Goal: Task Accomplishment & Management: Complete application form

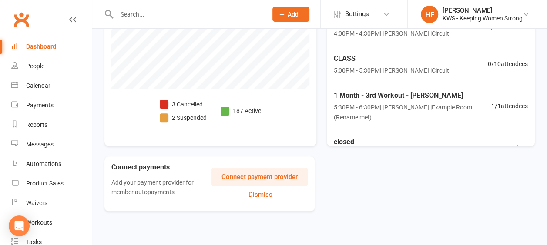
scroll to position [380, 0]
click at [43, 87] on div "Calendar" at bounding box center [38, 85] width 24 height 7
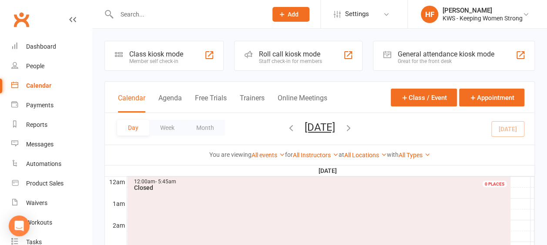
click at [353, 128] on icon "button" at bounding box center [349, 128] width 10 height 10
click at [286, 127] on icon "button" at bounding box center [291, 128] width 10 height 10
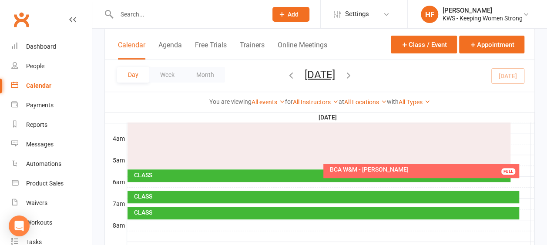
scroll to position [87, 0]
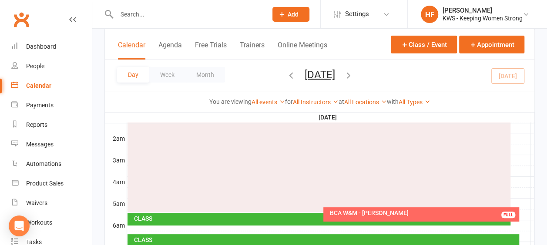
click at [353, 74] on icon "button" at bounding box center [349, 75] width 10 height 10
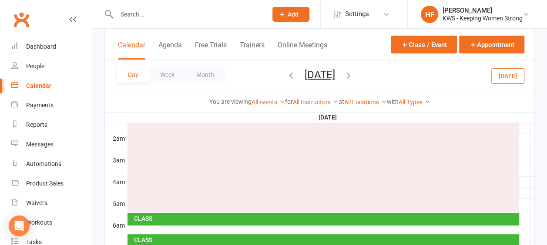
click at [353, 72] on icon "button" at bounding box center [349, 75] width 10 height 10
click at [353, 75] on icon "button" at bounding box center [349, 75] width 10 height 10
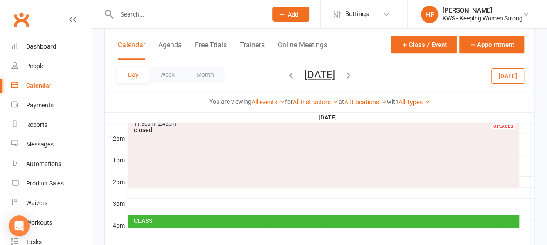
scroll to position [348, 0]
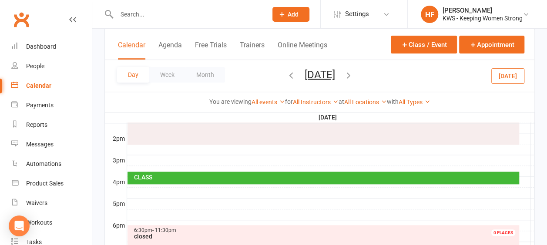
click at [286, 76] on icon "button" at bounding box center [291, 75] width 10 height 10
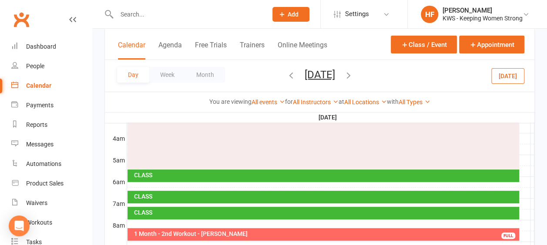
scroll to position [123, 0]
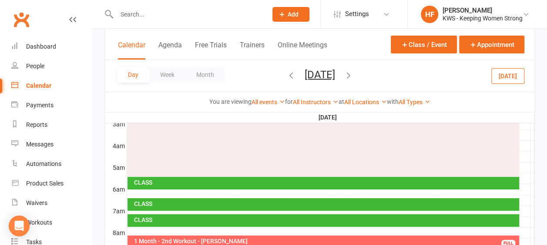
click at [353, 74] on icon "button" at bounding box center [349, 75] width 10 height 10
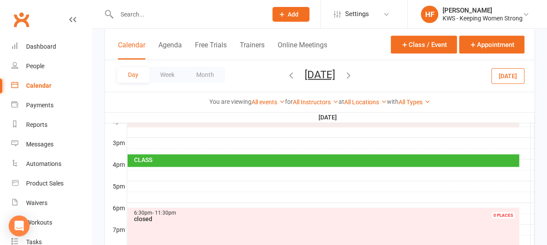
scroll to position [384, 0]
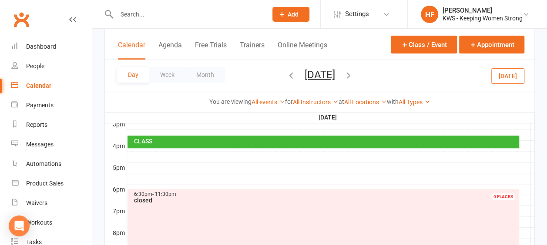
click at [141, 163] on div at bounding box center [330, 168] width 407 height 10
click at [289, 16] on span "Add" at bounding box center [293, 14] width 11 height 7
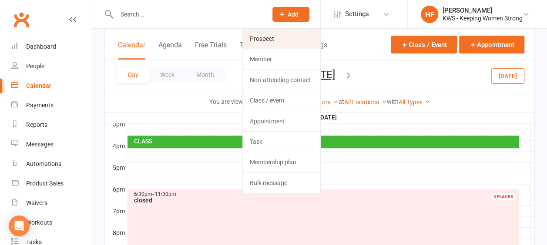
click at [272, 39] on link "Prospect" at bounding box center [281, 39] width 77 height 20
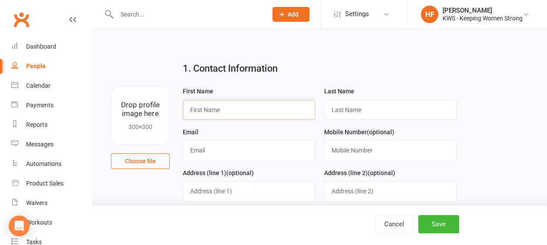
click at [223, 112] on input "text" at bounding box center [249, 110] width 133 height 20
type input "[PERSON_NAME]"
click at [358, 111] on input "text" at bounding box center [390, 110] width 133 height 20
type input "[PERSON_NAME]"
click at [145, 16] on input "text" at bounding box center [187, 14] width 147 height 12
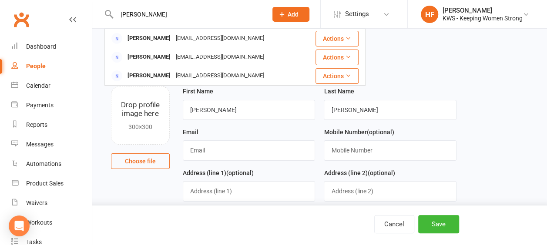
type input "[PERSON_NAME]"
click at [216, 151] on input "text" at bounding box center [249, 151] width 133 height 20
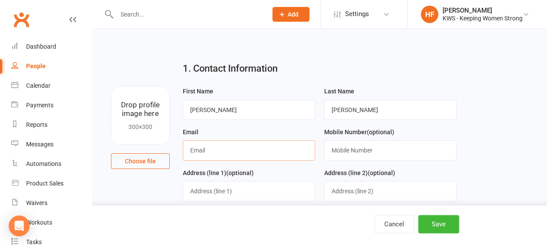
click at [211, 151] on input "text" at bounding box center [249, 151] width 133 height 20
type input "[PERSON_NAME][EMAIL_ADDRESS][DOMAIN_NAME]"
click at [340, 152] on input "text" at bounding box center [390, 151] width 133 height 20
click at [347, 150] on input "04977063972" at bounding box center [390, 151] width 133 height 20
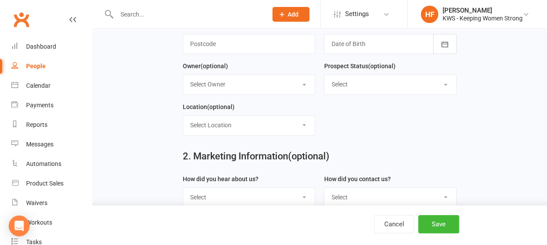
scroll to position [261, 0]
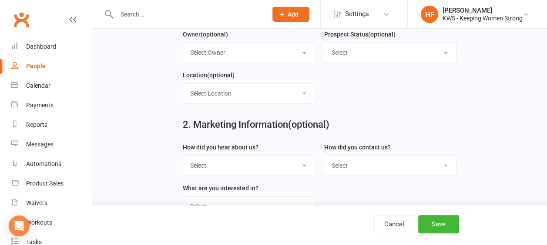
type input "0497063972"
click at [303, 161] on select "Select Google Through A Friend Poster Magazine Walk by Letter Box Drop Facebook…" at bounding box center [249, 165] width 132 height 19
select select "Google"
click at [183, 156] on select "Select Google Through A Friend Poster Magazine Walk by Letter Box Drop Facebook…" at bounding box center [249, 165] width 132 height 19
click at [444, 163] on select "Select Phone Email Walk In" at bounding box center [390, 165] width 132 height 19
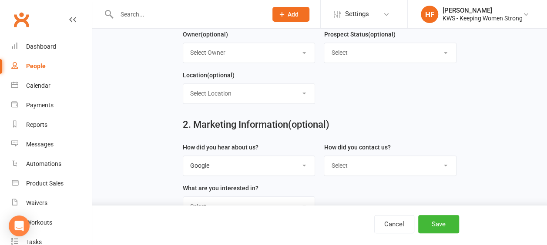
select select "Email"
click at [324, 156] on select "Select Phone Email Walk In" at bounding box center [390, 165] width 132 height 19
click at [441, 225] on button "Save" at bounding box center [438, 224] width 41 height 18
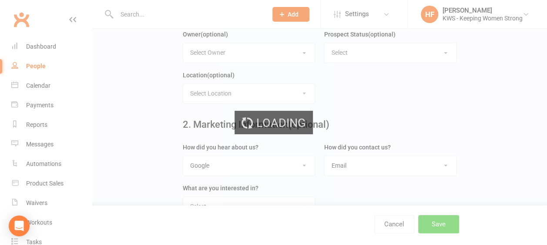
scroll to position [0, 0]
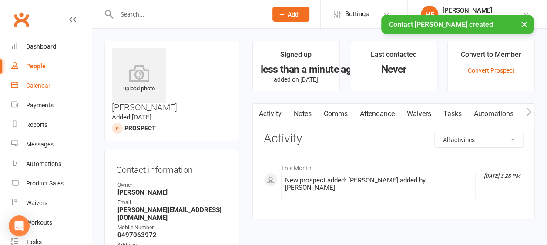
click at [38, 86] on div "Calendar" at bounding box center [38, 85] width 24 height 7
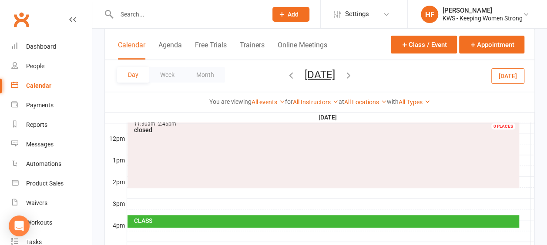
scroll to position [348, 0]
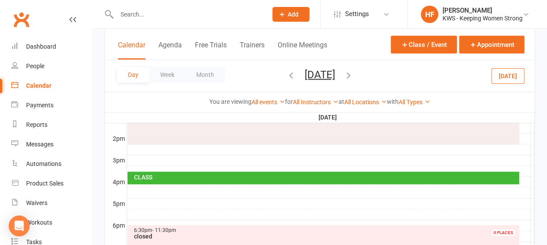
click at [133, 199] on div at bounding box center [330, 204] width 407 height 10
click at [151, 178] on button "Add Appointment" at bounding box center [138, 179] width 50 height 10
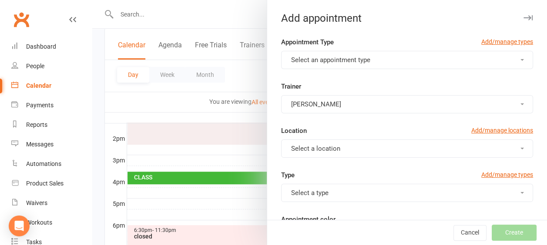
click at [509, 58] on button "Select an appointment type" at bounding box center [407, 60] width 252 height 18
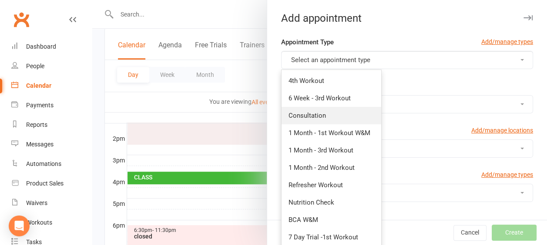
click at [315, 116] on span "Consultation" at bounding box center [306, 116] width 37 height 8
type input "5:30pm"
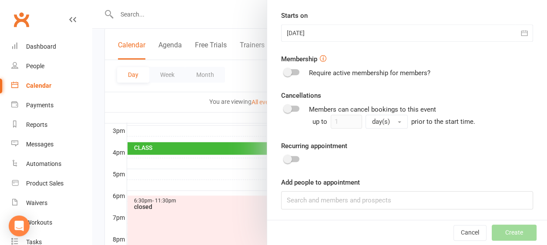
scroll to position [392, 0]
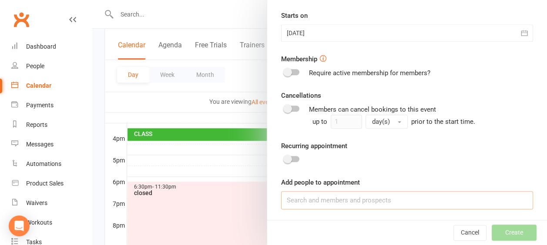
click at [295, 199] on input at bounding box center [407, 200] width 252 height 18
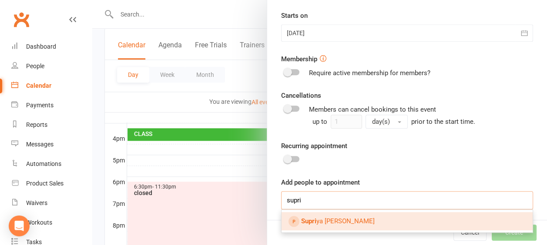
type input "supri"
click at [352, 216] on link "Supri ya [PERSON_NAME]" at bounding box center [407, 221] width 251 height 18
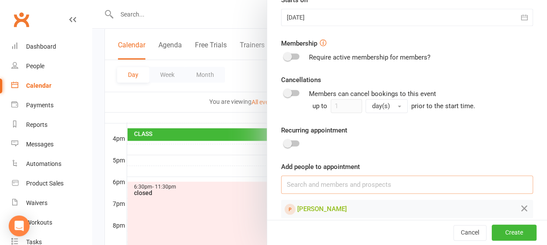
scroll to position [318, 0]
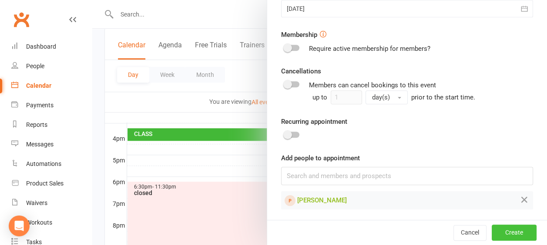
click at [506, 233] on button "Create" at bounding box center [514, 233] width 45 height 16
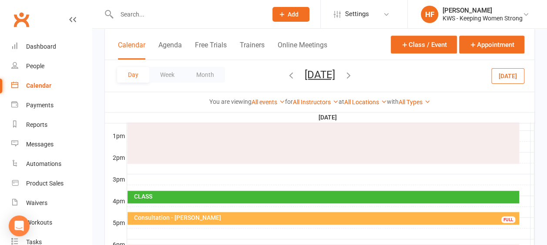
scroll to position [305, 0]
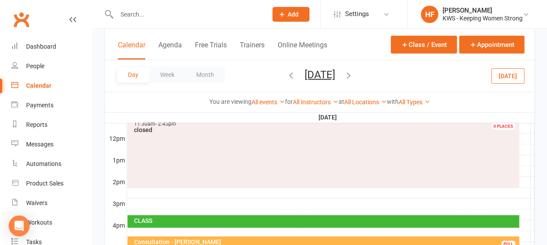
click at [160, 16] on input "text" at bounding box center [187, 14] width 147 height 12
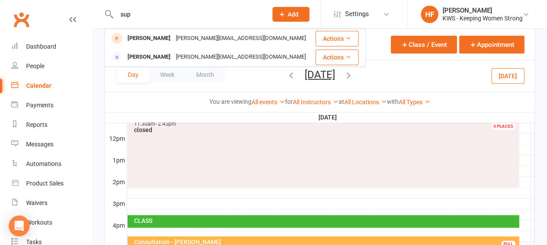
type input "sup"
click at [178, 39] on div "[PERSON_NAME][EMAIL_ADDRESS][DOMAIN_NAME]" at bounding box center [240, 38] width 135 height 13
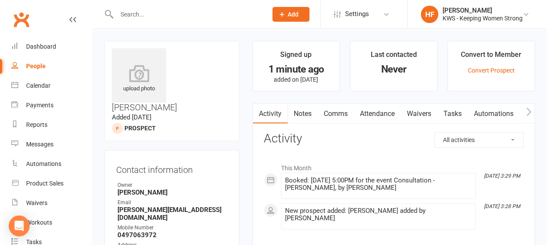
drag, startPoint x: 335, startPoint y: 111, endPoint x: 339, endPoint y: 109, distance: 4.5
click at [336, 111] on link "Comms" at bounding box center [336, 114] width 36 height 20
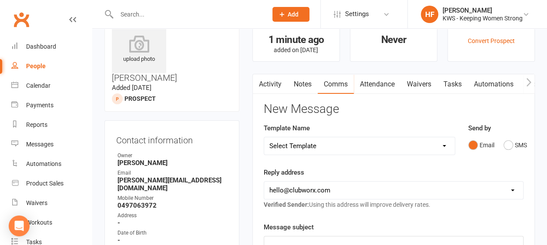
scroll to position [44, 0]
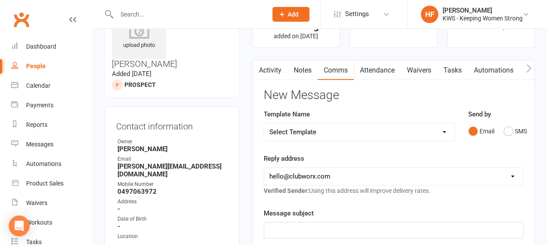
click at [446, 132] on select "Select Template [Email] KWS RENEWAL [Email] 1st WO CONFIRMATION [Email] 4 Week …" at bounding box center [359, 132] width 191 height 17
select select "4"
click at [264, 124] on select "Select Template [Email] KWS RENEWAL [Email] 1st WO CONFIRMATION [Email] 4 Week …" at bounding box center [359, 132] width 191 height 17
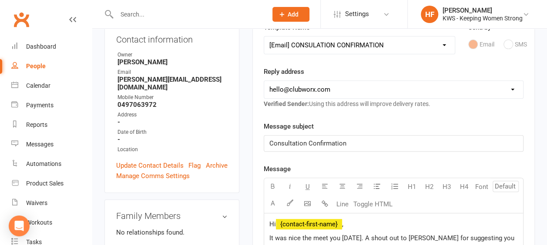
scroll to position [261, 0]
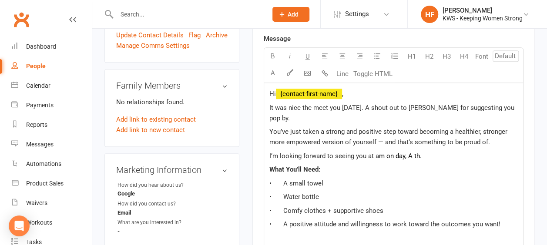
click at [329, 106] on span "It was nice the meet you [DATE]. A shout out to [PERSON_NAME] for suggesting yo…" at bounding box center [392, 113] width 247 height 18
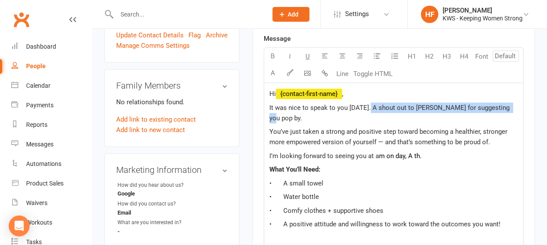
drag, startPoint x: 365, startPoint y: 106, endPoint x: 515, endPoint y: 107, distance: 149.7
click at [515, 107] on p "It was nice to speak to you [DATE]. A shout out to [PERSON_NAME] for suggesting…" at bounding box center [393, 113] width 248 height 21
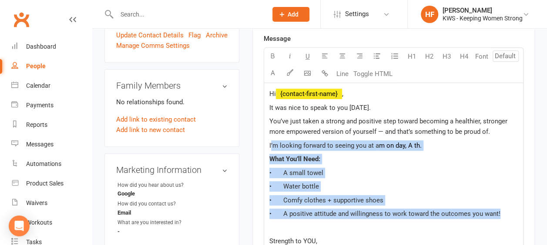
drag, startPoint x: 271, startPoint y: 144, endPoint x: 505, endPoint y: 215, distance: 244.5
click at [505, 215] on div "Hi ﻿ {contact-first-name} , It was nice to speak to you [DATE]. You’ve just tak…" at bounding box center [393, 209] width 259 height 252
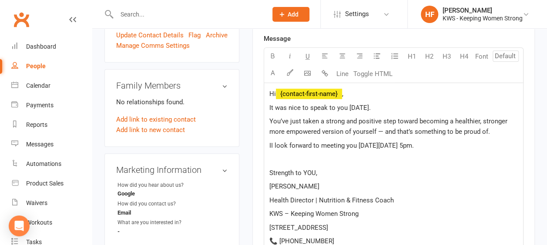
click at [272, 142] on span "II look forward to meeting you [DATE][DATE] 5pm." at bounding box center [341, 146] width 144 height 8
click at [282, 159] on p at bounding box center [393, 159] width 248 height 10
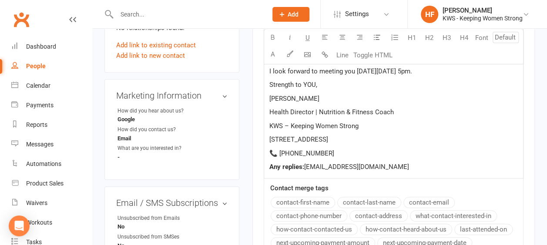
scroll to position [348, 0]
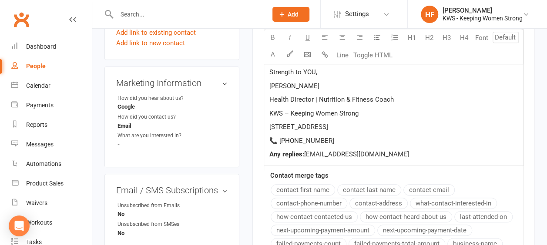
click at [419, 153] on p "Any replies: [EMAIL_ADDRESS][DOMAIN_NAME]" at bounding box center [393, 154] width 248 height 10
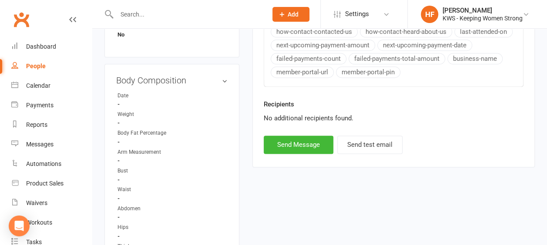
scroll to position [522, 0]
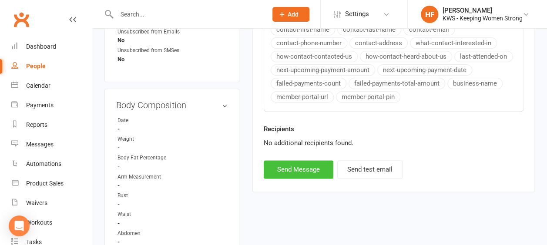
click at [285, 167] on button "Send Message" at bounding box center [299, 170] width 70 height 18
select select
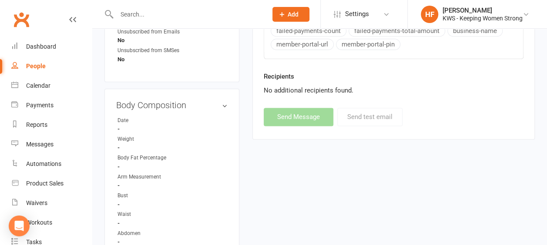
click at [295, 15] on span "Add" at bounding box center [293, 14] width 11 height 7
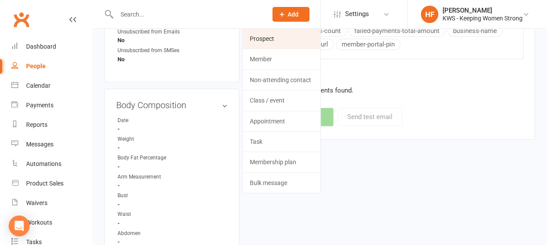
click at [276, 39] on link "Prospect" at bounding box center [281, 39] width 77 height 20
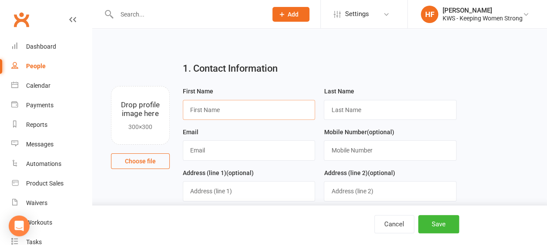
click at [237, 107] on input "text" at bounding box center [249, 110] width 133 height 20
type input "[PERSON_NAME]"
click at [214, 150] on input "text" at bounding box center [249, 151] width 133 height 20
type input "[EMAIL_ADDRESS][DOMAIN_NAME]"
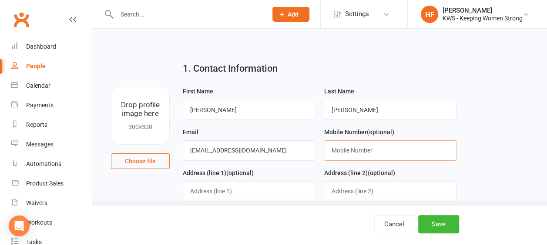
click at [351, 150] on input "text" at bounding box center [390, 151] width 133 height 20
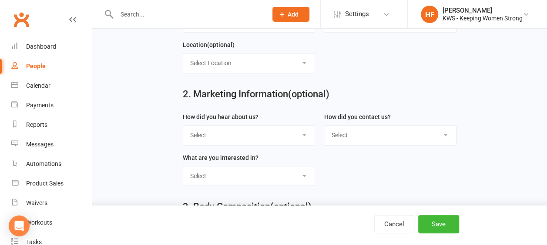
scroll to position [305, 0]
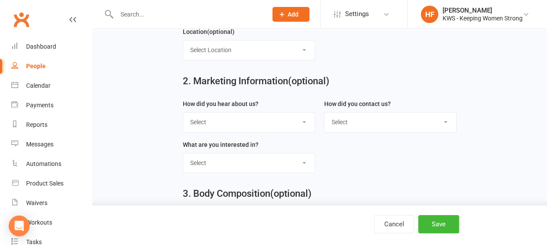
type input "0433837795"
click at [305, 120] on select "Select Google Through A Friend Poster Magazine Walk by Letter Box Drop Facebook…" at bounding box center [249, 122] width 132 height 19
select select "Google"
click at [183, 113] on select "Select Google Through A Friend Poster Magazine Walk by Letter Box Drop Facebook…" at bounding box center [249, 122] width 132 height 19
click at [444, 119] on select "Select Phone Email Walk In" at bounding box center [390, 122] width 132 height 19
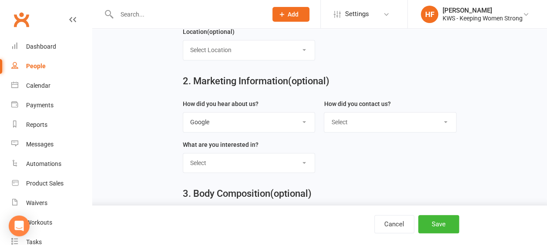
select select "Email"
click at [324, 113] on select "Select Phone Email Walk In" at bounding box center [390, 122] width 132 height 19
click at [443, 223] on button "Save" at bounding box center [438, 224] width 41 height 18
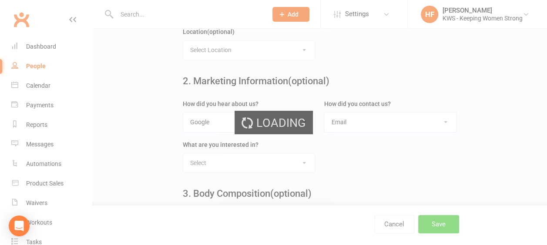
scroll to position [0, 0]
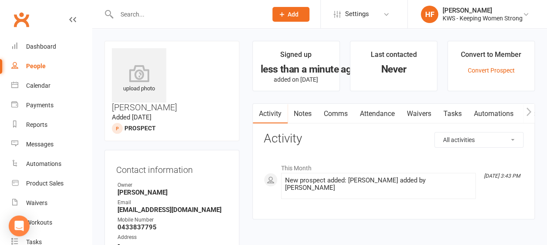
click at [338, 114] on link "Comms" at bounding box center [336, 114] width 36 height 20
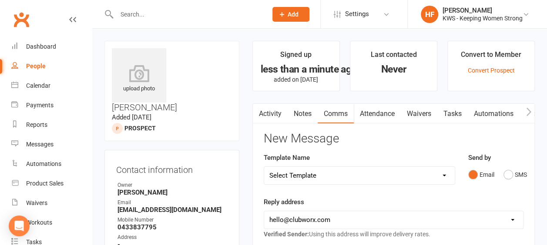
click at [445, 174] on select "Select Template [Email] KWS RENEWAL [Email] 1st WO CONFIRMATION [Email] 4 Week …" at bounding box center [359, 175] width 191 height 17
select select "7"
click at [264, 167] on select "Select Template [Email] KWS RENEWAL [Email] 1st WO CONFIRMATION [Email] 4 Week …" at bounding box center [359, 175] width 191 height 17
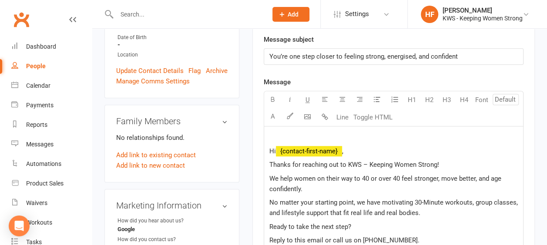
scroll to position [261, 0]
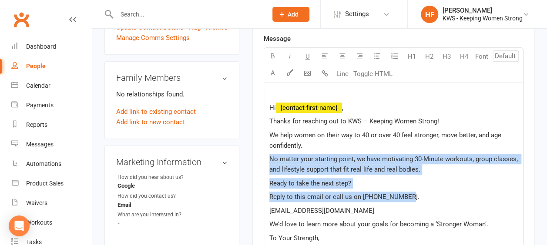
drag, startPoint x: 267, startPoint y: 157, endPoint x: 407, endPoint y: 198, distance: 146.5
click at [407, 198] on div "Hi ﻿ {contact-first-name} , Thanks for reaching out to KWS – Keeping Women Stro…" at bounding box center [393, 200] width 259 height 235
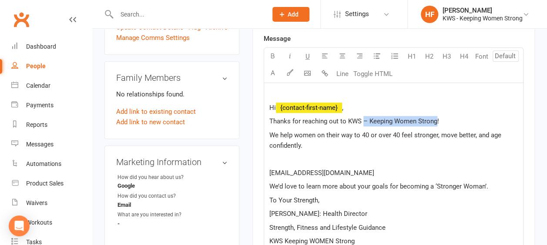
drag, startPoint x: 436, startPoint y: 121, endPoint x: 362, endPoint y: 121, distance: 73.5
click at [362, 121] on span "Thanks for reaching out to KWS – Keeping Women Strong!" at bounding box center [354, 121] width 170 height 8
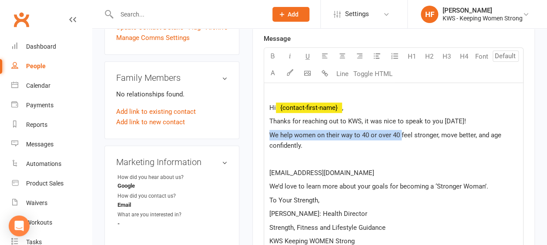
drag, startPoint x: 399, startPoint y: 133, endPoint x: 270, endPoint y: 133, distance: 129.7
click at [270, 133] on span "We help women on their way to 40 or over 40 feel stronger, move better, and age…" at bounding box center [386, 140] width 234 height 18
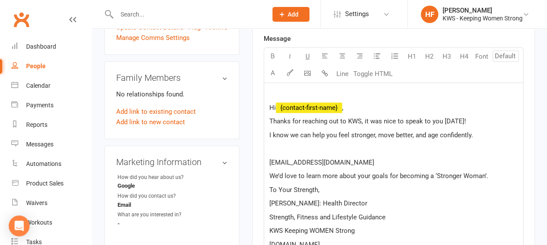
click at [476, 134] on p "I know we can help you feel stronger, move better, and age confidently." at bounding box center [393, 135] width 248 height 10
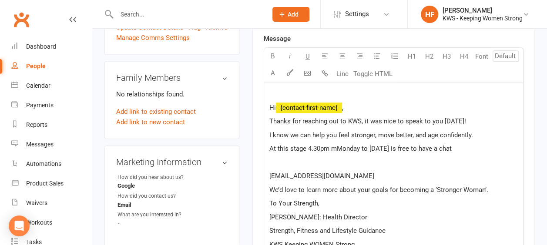
click at [335, 148] on span "At this stage 4.30pm mMonday to [DATE] is free to have a chat" at bounding box center [360, 149] width 182 height 8
click at [442, 147] on span "At this stage 4.30pm [DATE] to [DATE] is free to have a chat" at bounding box center [355, 149] width 173 height 8
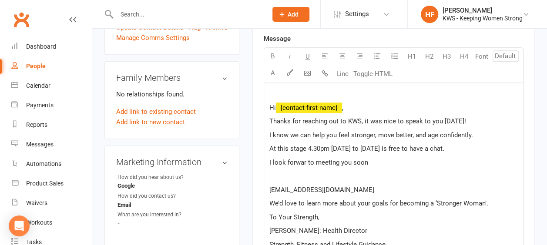
click at [304, 161] on span "I look forwar to meeting you soon" at bounding box center [318, 163] width 99 height 8
click at [331, 147] on span "At this stage 4.30pm [DATE] to [DATE] is free to have a chat." at bounding box center [356, 149] width 175 height 8
click at [331, 148] on span "At this stage 4.30pm between classes [DATE] to [DATE] is free to have a chat." at bounding box center [381, 149] width 225 height 8
click at [380, 148] on span "At this stage 4.30pm (between classes [DATE] to [DATE] is free to have a chat." at bounding box center [383, 149] width 228 height 8
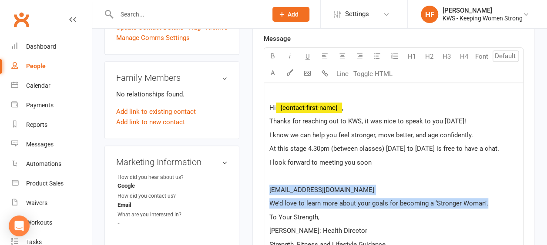
drag, startPoint x: 490, startPoint y: 203, endPoint x: 272, endPoint y: 188, distance: 219.4
click at [269, 189] on div "Hi ﻿ {contact-first-name} , Thanks for reaching out to KWS, it was nice to spea…" at bounding box center [393, 190] width 259 height 214
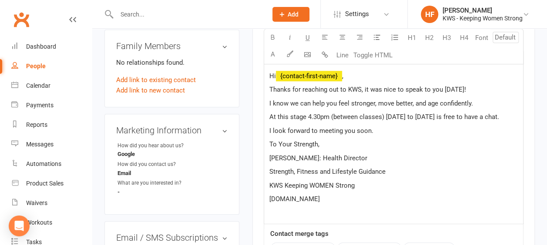
scroll to position [305, 0]
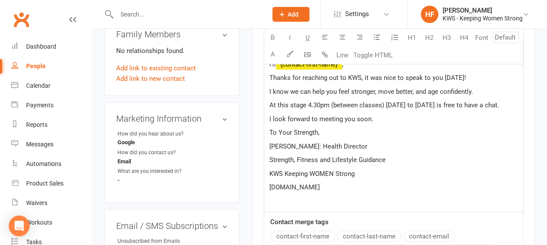
click at [385, 186] on p "[DOMAIN_NAME]" at bounding box center [393, 187] width 248 height 10
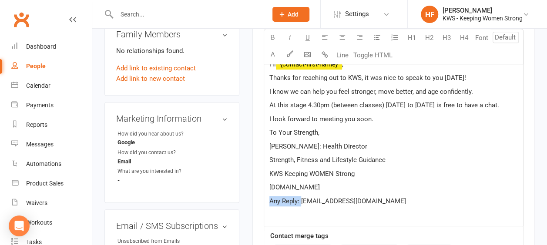
drag, startPoint x: 300, startPoint y: 199, endPoint x: 268, endPoint y: 198, distance: 31.8
click at [269, 198] on span "Any Reply: [EMAIL_ADDRESS][DOMAIN_NAME]" at bounding box center [337, 202] width 137 height 8
click at [273, 38] on icon "button" at bounding box center [272, 37] width 7 height 7
click at [436, 172] on p "KWS Keeping WOMEN Strong" at bounding box center [393, 174] width 248 height 10
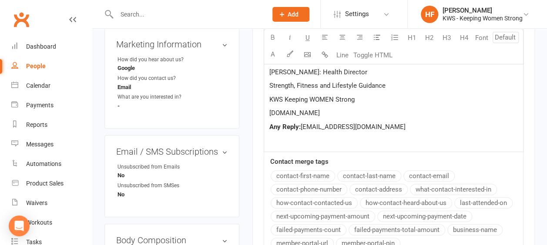
scroll to position [479, 0]
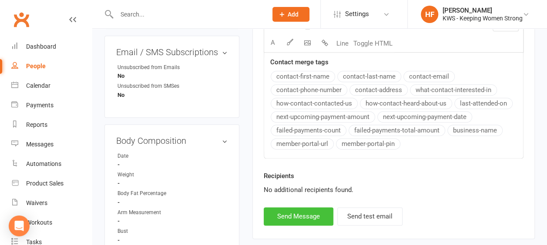
click at [284, 211] on button "Send Message" at bounding box center [299, 217] width 70 height 18
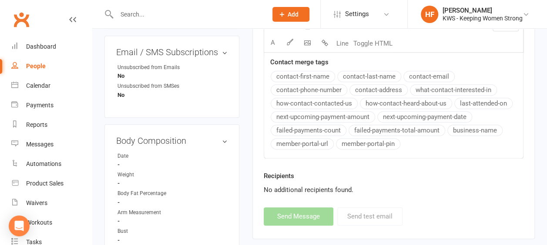
select select
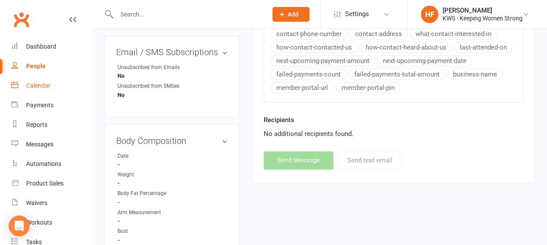
click at [40, 86] on div "Calendar" at bounding box center [38, 85] width 24 height 7
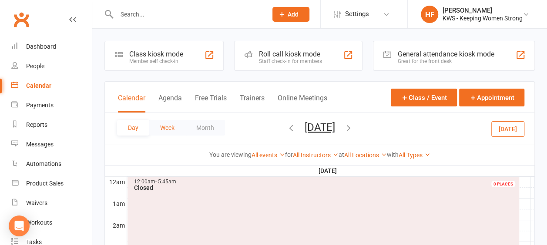
click at [170, 127] on button "Week" at bounding box center [167, 128] width 36 height 16
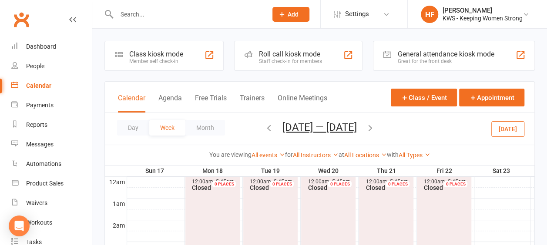
click at [265, 127] on icon "button" at bounding box center [269, 128] width 10 height 10
click at [135, 130] on button "Day" at bounding box center [133, 128] width 32 height 16
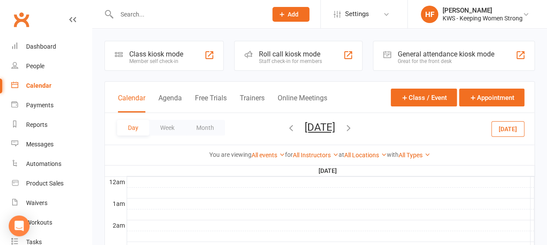
click at [353, 128] on icon "button" at bounding box center [349, 128] width 10 height 10
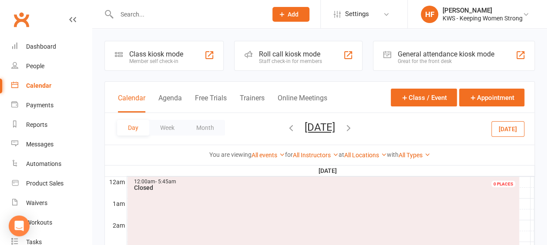
click at [353, 129] on icon "button" at bounding box center [349, 128] width 10 height 10
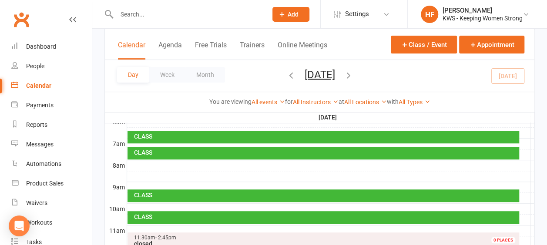
scroll to position [87, 0]
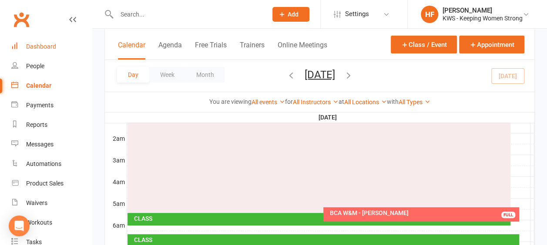
click at [45, 46] on div "Dashboard" at bounding box center [41, 46] width 30 height 7
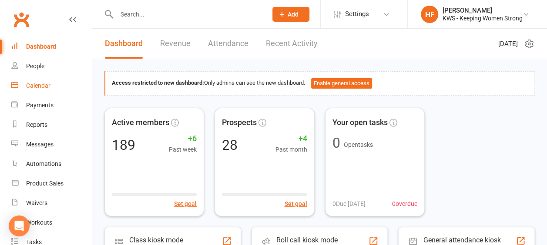
click at [35, 87] on div "Calendar" at bounding box center [38, 85] width 24 height 7
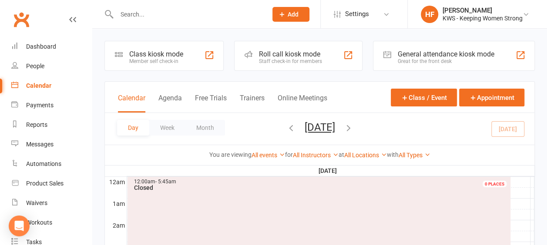
click at [353, 127] on icon "button" at bounding box center [349, 128] width 10 height 10
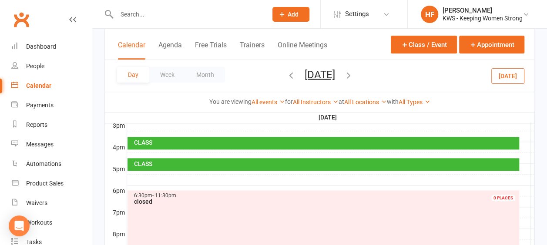
scroll to position [384, 0]
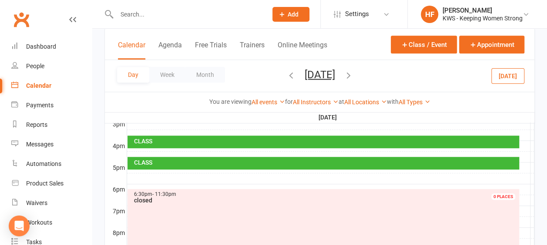
click at [144, 174] on div at bounding box center [330, 179] width 407 height 10
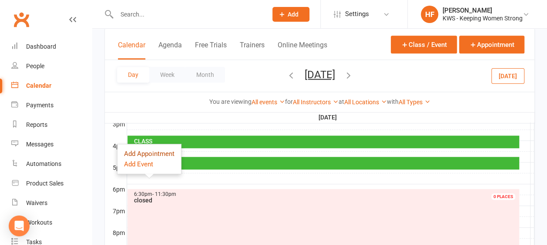
click at [156, 152] on button "Add Appointment" at bounding box center [149, 154] width 50 height 10
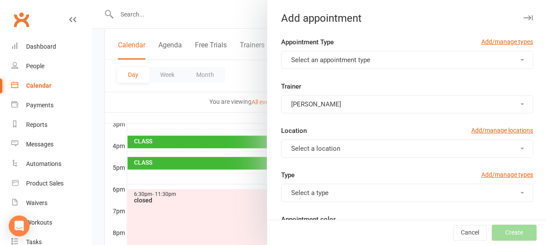
click at [506, 59] on button "Select an appointment type" at bounding box center [407, 60] width 252 height 18
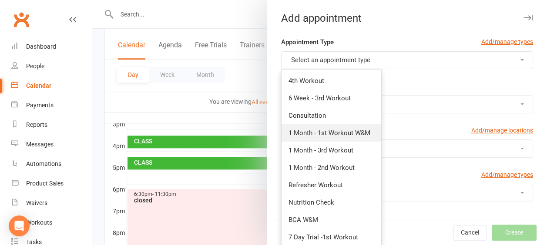
click at [342, 132] on span "1 Month - 1st Workout W&M" at bounding box center [329, 133] width 82 height 8
type input "6:00pm"
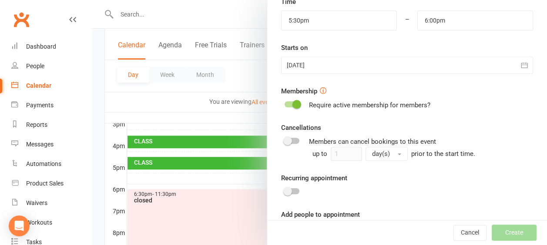
scroll to position [293, 0]
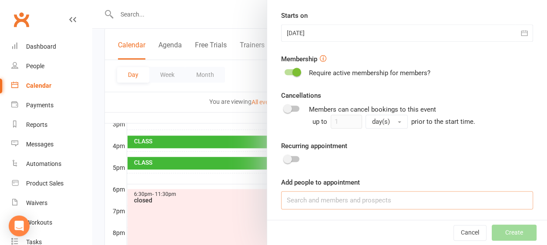
click at [296, 201] on input at bounding box center [407, 200] width 252 height 18
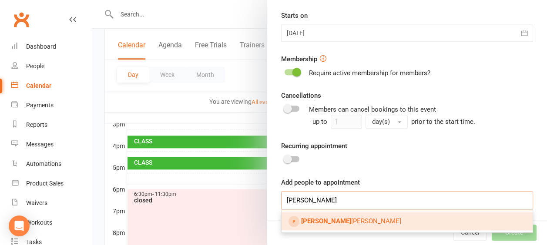
type input "[PERSON_NAME]"
click at [337, 222] on span "[PERSON_NAME]" at bounding box center [351, 222] width 100 height 8
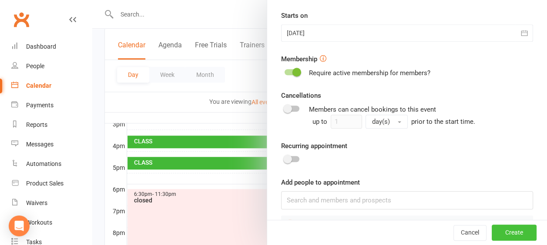
click at [505, 234] on button "Create" at bounding box center [514, 233] width 45 height 16
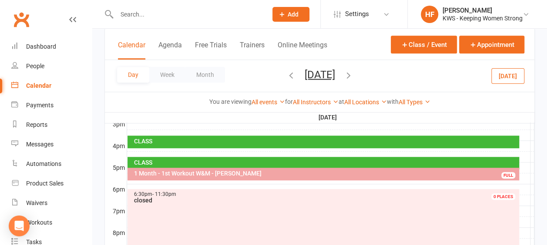
click at [159, 17] on input "text" at bounding box center [187, 14] width 147 height 12
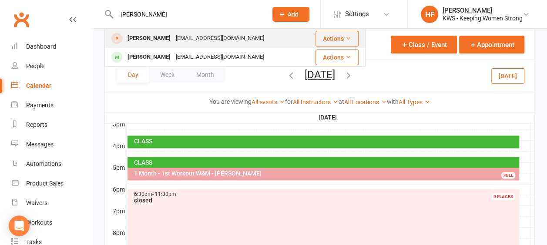
type input "[PERSON_NAME]"
click at [161, 42] on div "[PERSON_NAME]" at bounding box center [149, 38] width 48 height 13
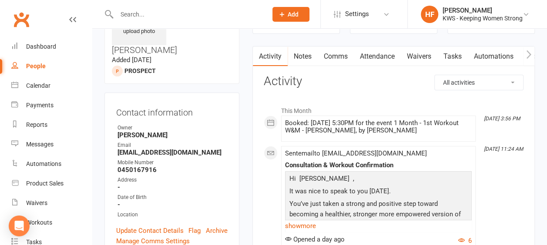
scroll to position [87, 0]
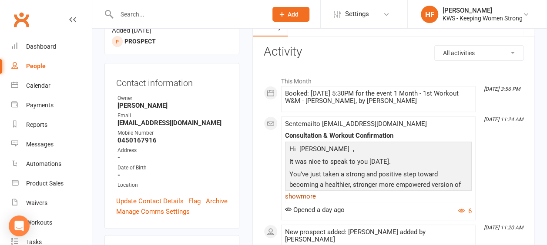
click at [309, 194] on link "show more" at bounding box center [378, 197] width 187 height 12
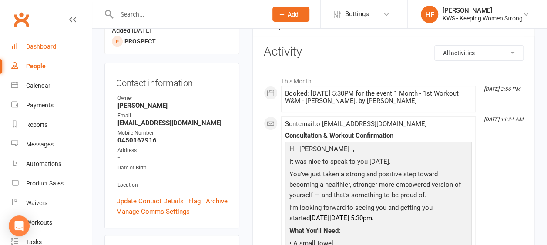
click at [43, 49] on div "Dashboard" at bounding box center [41, 46] width 30 height 7
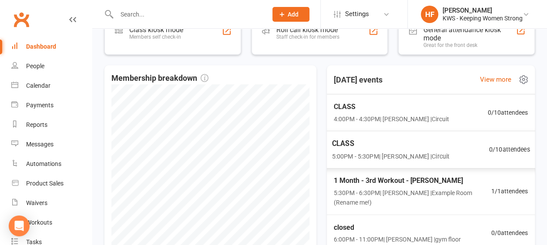
scroll to position [261, 0]
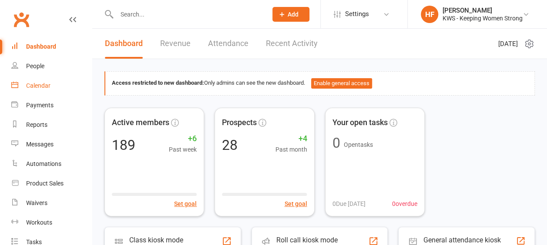
click at [44, 87] on div "Calendar" at bounding box center [38, 85] width 24 height 7
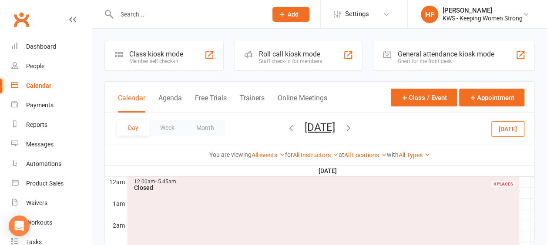
scroll to position [44, 0]
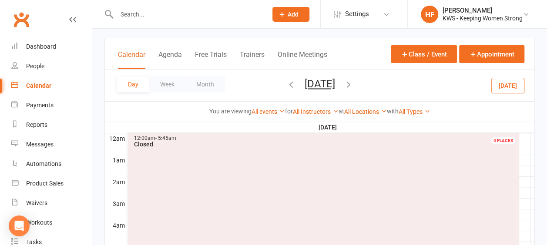
click at [353, 85] on icon "button" at bounding box center [349, 85] width 10 height 10
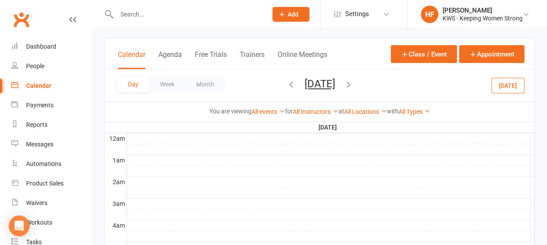
click at [353, 84] on icon "button" at bounding box center [349, 85] width 10 height 10
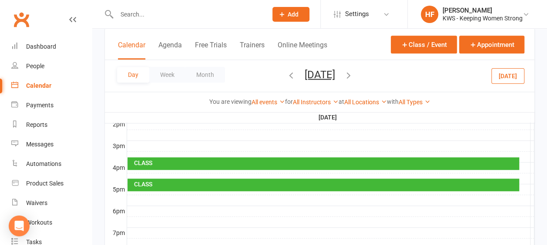
scroll to position [348, 0]
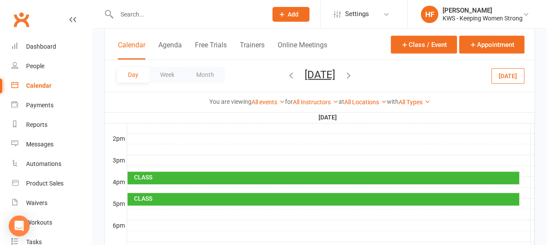
click at [353, 76] on icon "button" at bounding box center [349, 75] width 10 height 10
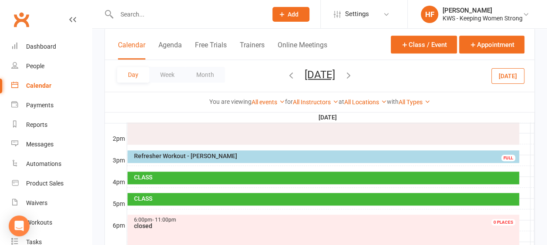
click at [353, 74] on icon "button" at bounding box center [349, 75] width 10 height 10
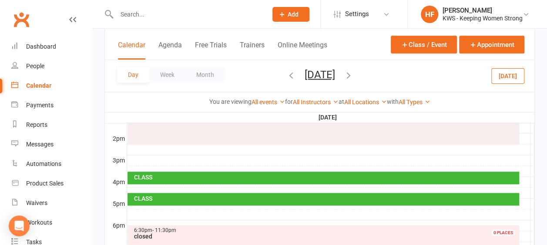
click at [344, 74] on span "Wednesday, Aug 20, 2025 August 2025 Sun Mon Tue Wed Thu Fri Sat 27 28 29 30 31 …" at bounding box center [320, 75] width 48 height 15
click at [353, 74] on icon "button" at bounding box center [349, 75] width 10 height 10
click at [392, 74] on div "Day Week Month Thursday, Aug 21, 2025 August 2025 Sun Mon Tue Wed Thu Fri Sat 2…" at bounding box center [319, 76] width 429 height 32
click at [353, 74] on icon "button" at bounding box center [349, 75] width 10 height 10
